Goal: Task Accomplishment & Management: Manage account settings

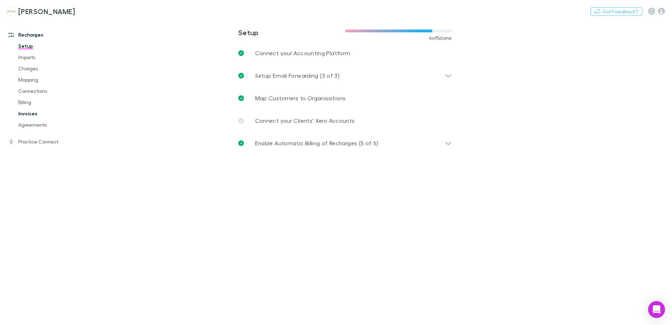
click at [27, 113] on link "Invoices" at bounding box center [53, 113] width 84 height 11
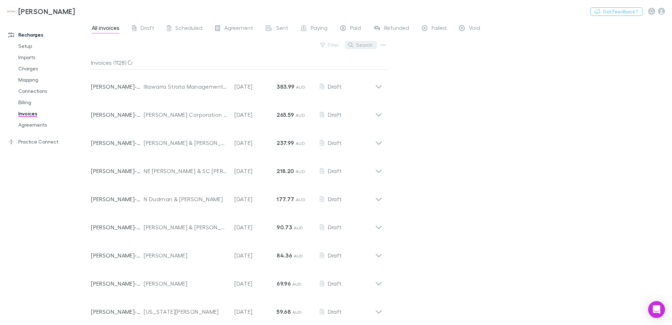
click at [366, 45] on button "Search" at bounding box center [361, 45] width 32 height 8
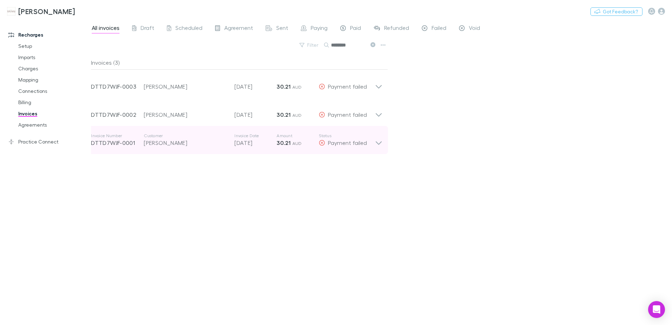
type input "********"
click at [376, 143] on icon at bounding box center [378, 140] width 7 height 14
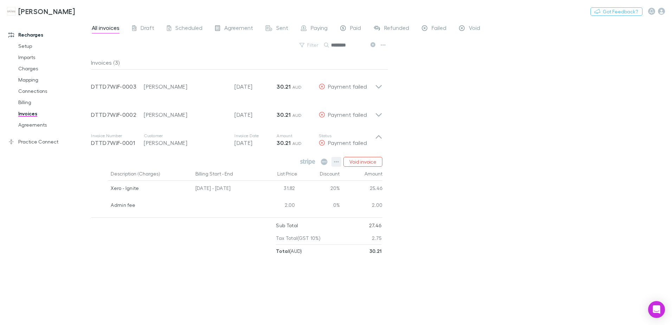
click at [339, 162] on icon "button" at bounding box center [336, 162] width 5 height 6
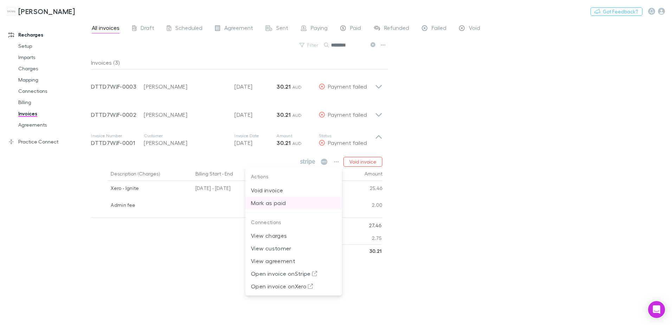
click at [285, 201] on p "Mark as paid" at bounding box center [293, 203] width 85 height 8
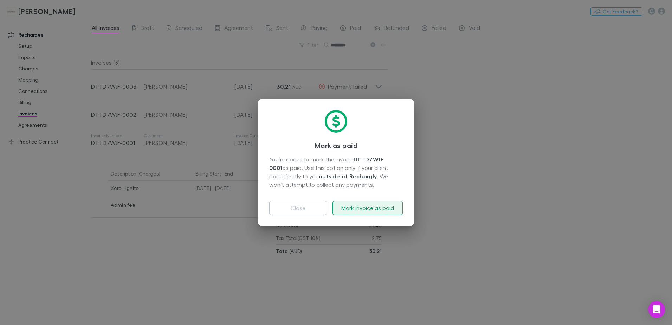
click at [371, 205] on button "Mark invoice as paid" at bounding box center [367, 208] width 70 height 14
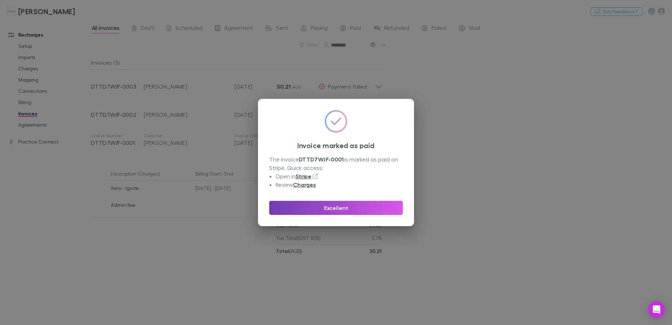
click at [364, 206] on button "Excellent" at bounding box center [336, 208] width 134 height 14
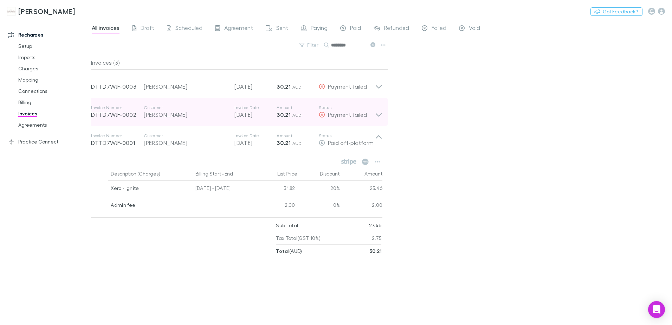
click at [379, 115] on icon at bounding box center [378, 112] width 7 height 14
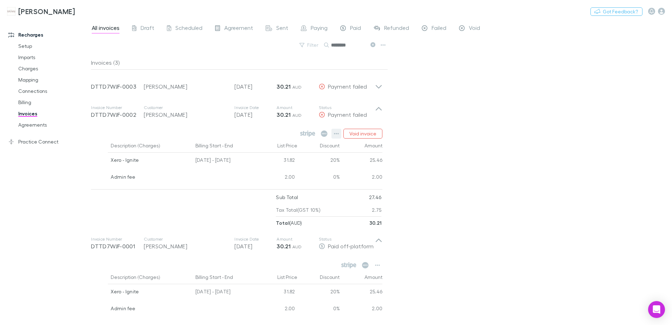
click at [336, 135] on icon "button" at bounding box center [336, 134] width 5 height 6
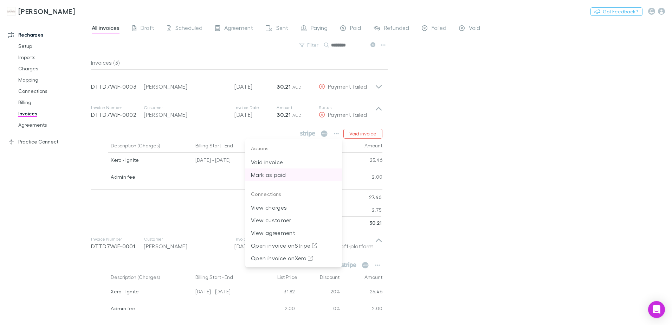
click at [277, 175] on p "Mark as paid" at bounding box center [293, 174] width 85 height 8
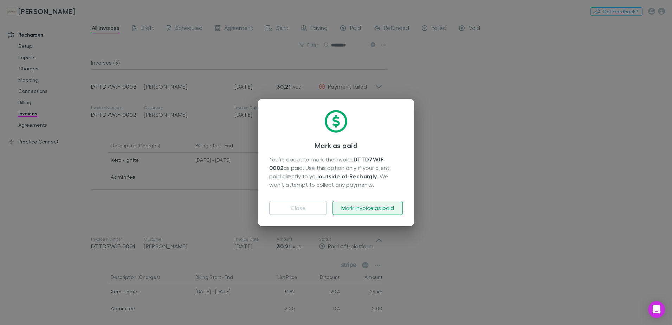
click at [352, 207] on button "Mark invoice as paid" at bounding box center [367, 208] width 70 height 14
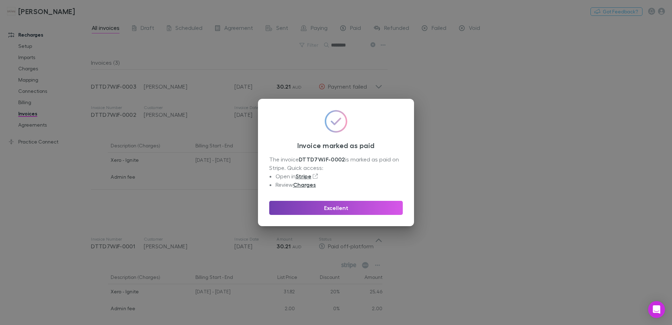
click at [342, 210] on button "Excellent" at bounding box center [336, 208] width 134 height 14
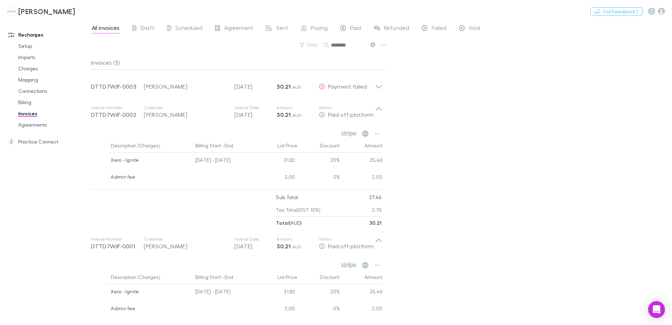
drag, startPoint x: 371, startPoint y: 45, endPoint x: 350, endPoint y: 48, distance: 21.4
click at [371, 45] on icon at bounding box center [372, 44] width 5 height 5
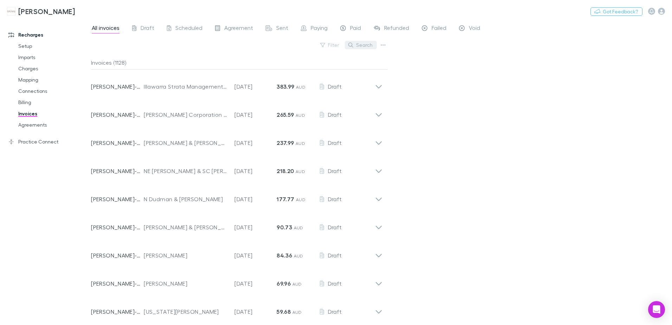
click at [358, 46] on button "Search" at bounding box center [361, 45] width 32 height 8
click at [358, 46] on input "text" at bounding box center [348, 45] width 35 height 10
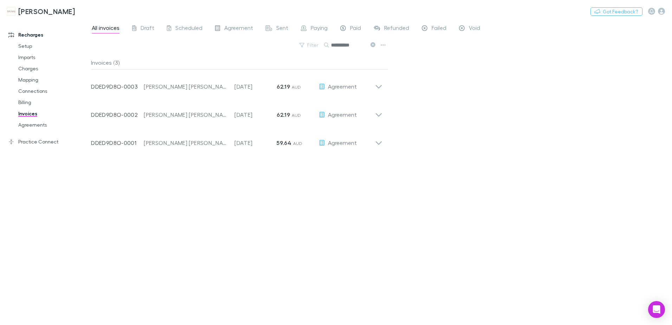
type input "**********"
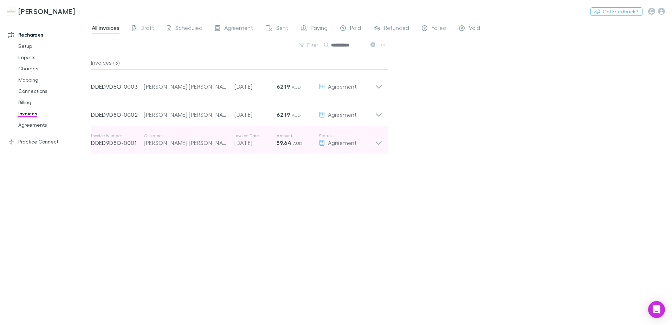
click at [381, 144] on icon at bounding box center [378, 140] width 7 height 14
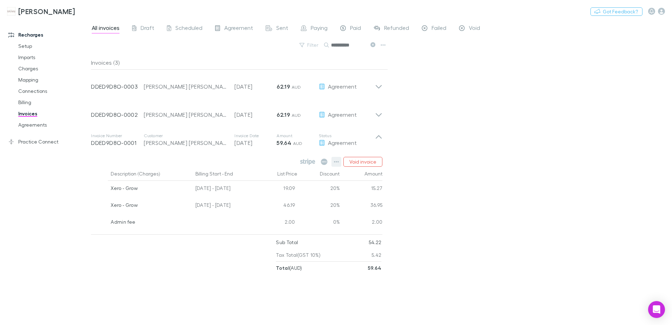
click at [337, 161] on icon "button" at bounding box center [336, 162] width 5 height 6
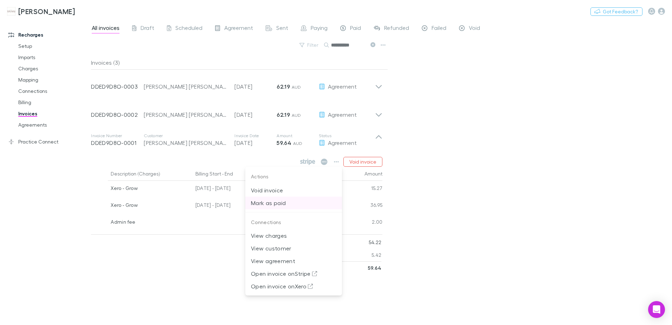
click at [282, 204] on p "Mark as paid" at bounding box center [293, 203] width 85 height 8
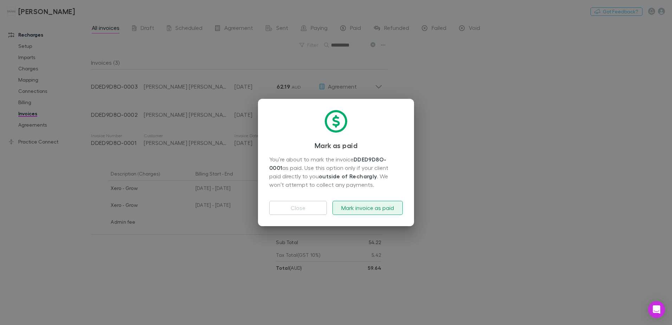
click at [371, 206] on button "Mark invoice as paid" at bounding box center [367, 208] width 70 height 14
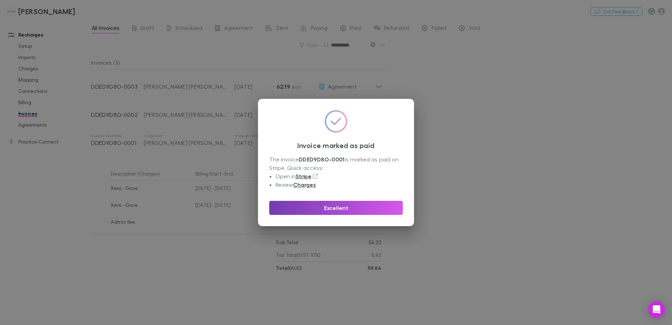
click at [371, 206] on button "Excellent" at bounding box center [336, 208] width 134 height 14
